Goal: Check status: Check status

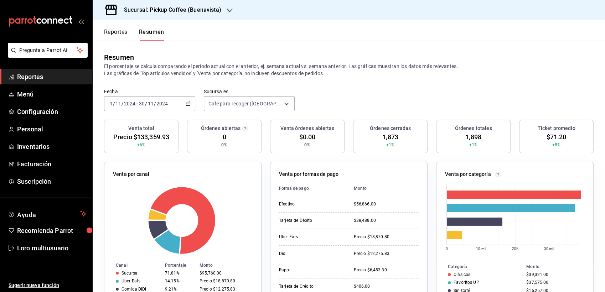
scroll to position [31, 0]
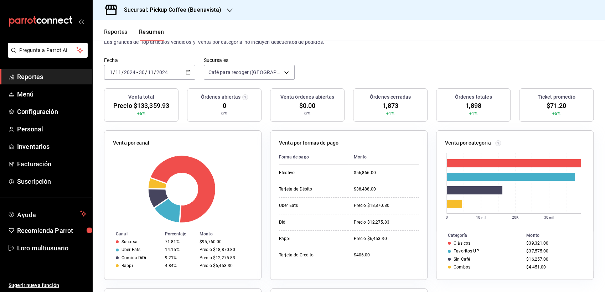
click at [220, 13] on h3 "Sucursal: Pickup Coffee (Buenavista)" at bounding box center [169, 10] width 103 height 9
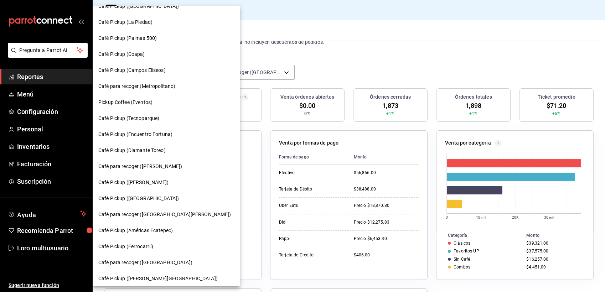
scroll to position [3, 0]
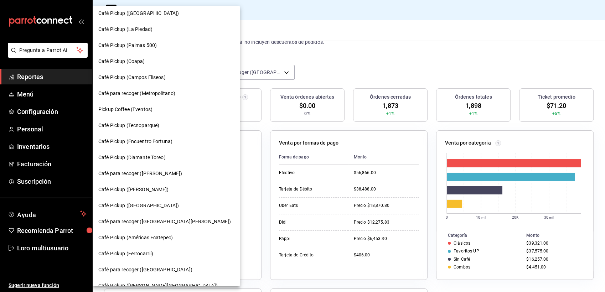
click at [143, 72] on div "Café Pickup (Campos Eliseos)" at bounding box center [166, 78] width 147 height 16
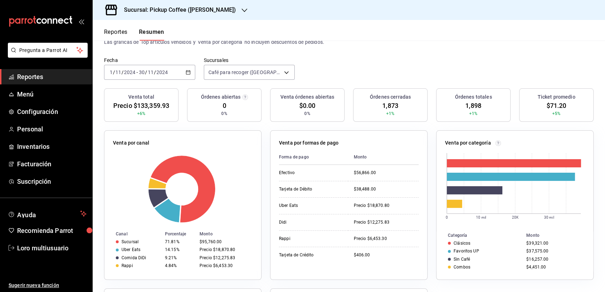
click at [143, 57] on div "Café Pickup (Campos Eliseos)" at bounding box center [148, 52] width 110 height 9
click at [124, 67] on div "[DATE] [DATE] - [DATE] [DATE]" at bounding box center [149, 72] width 91 height 15
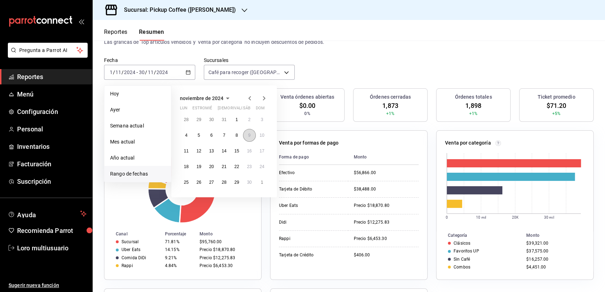
click at [248, 138] on button "9" at bounding box center [249, 135] width 12 height 13
click at [264, 98] on icon "button" at bounding box center [264, 98] width 9 height 9
click at [183, 153] on button "9" at bounding box center [186, 151] width 12 height 13
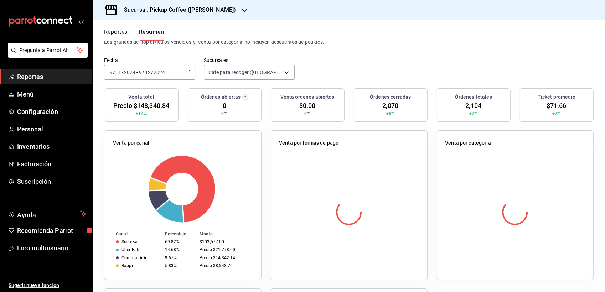
click at [166, 76] on div "[DATE] [DATE] - [DATE] [DATE]" at bounding box center [149, 72] width 91 height 15
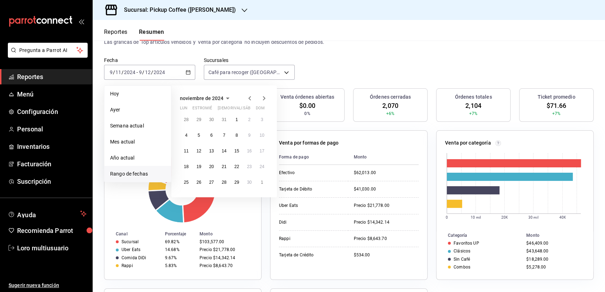
click at [261, 98] on icon "button" at bounding box center [264, 98] width 9 height 9
click at [185, 153] on abbr "9" at bounding box center [186, 151] width 2 height 5
click at [186, 151] on abbr "9" at bounding box center [186, 151] width 2 height 5
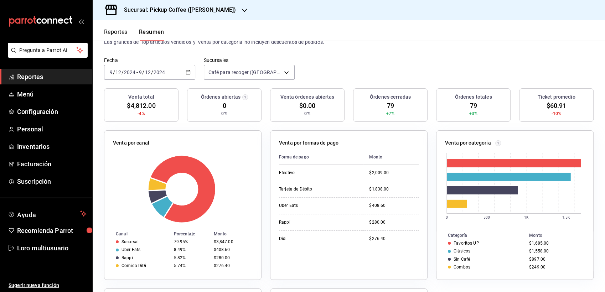
click at [146, 75] on input "12" at bounding box center [148, 73] width 6 height 6
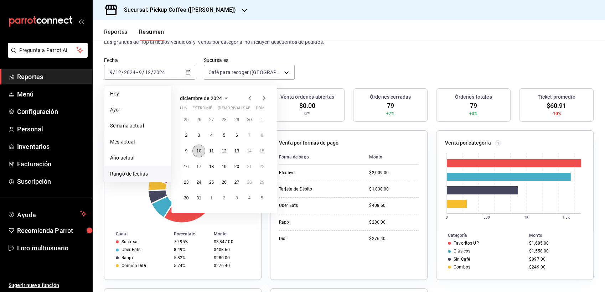
click at [197, 151] on abbr "10" at bounding box center [198, 151] width 5 height 5
click at [187, 167] on abbr "16" at bounding box center [186, 166] width 5 height 5
